Goal: Information Seeking & Learning: Find specific fact

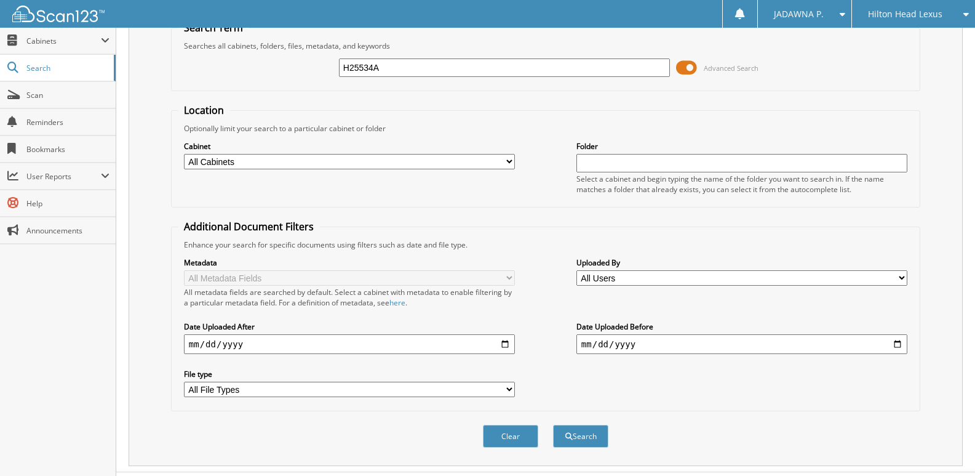
scroll to position [83, 0]
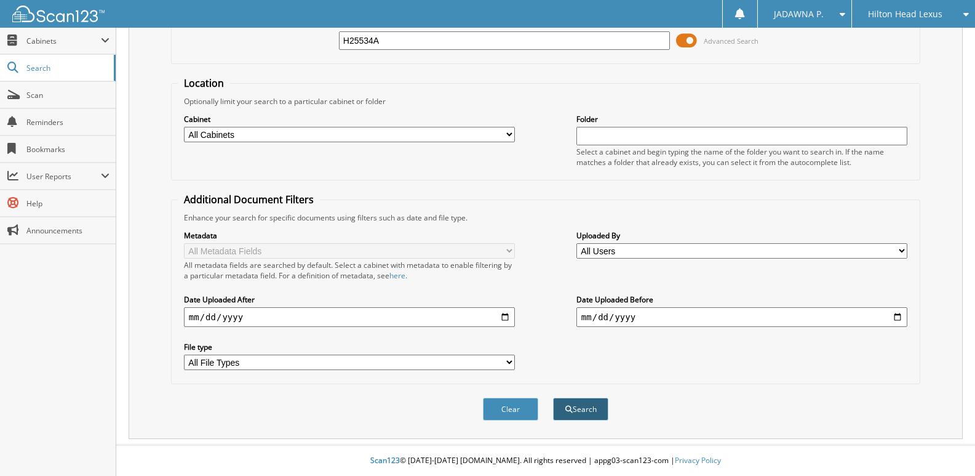
type input "H25534A"
click at [587, 408] on button "Search" at bounding box center [580, 408] width 55 height 23
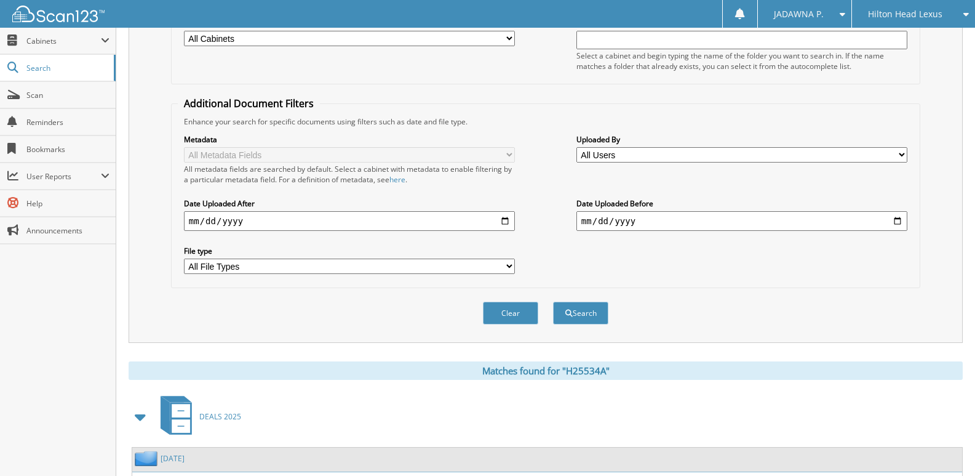
scroll to position [411, 0]
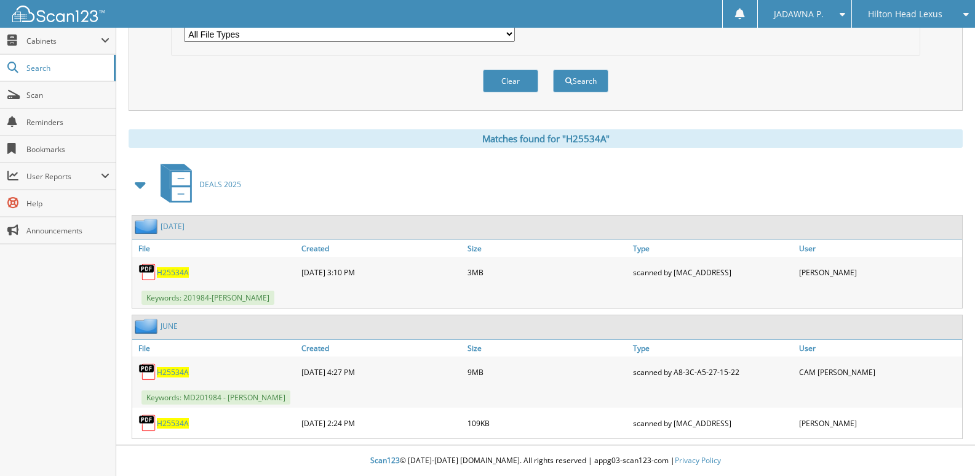
click at [175, 270] on span "H25534A" at bounding box center [173, 272] width 32 height 10
